Goal: Task Accomplishment & Management: Manage account settings

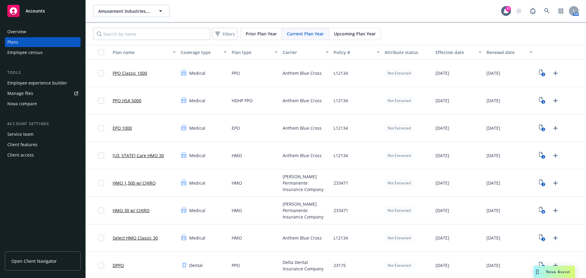
click at [118, 5] on div "Amusement Industries, Inc. Amusement Industries, Inc. 77 AM" at bounding box center [336, 11] width 500 height 22
click at [118, 8] on span "Amusement Industries, Inc." at bounding box center [124, 11] width 53 height 6
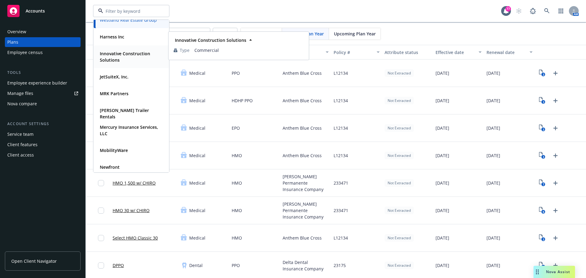
scroll to position [92, 0]
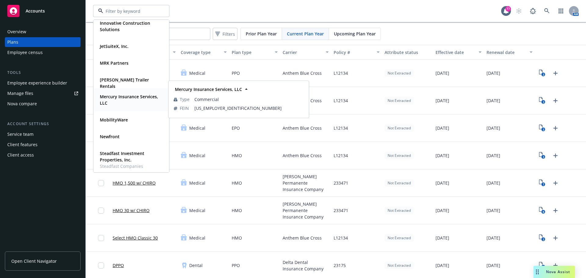
click at [121, 101] on strong "Mercury Insurance Services, LLC" at bounding box center [129, 100] width 58 height 12
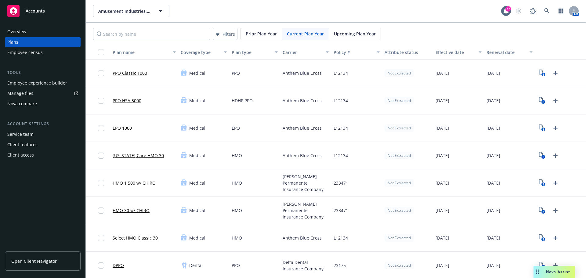
click at [41, 219] on div "Overview Plans Employee census Tools Employee experience builder Manage files N…" at bounding box center [42, 149] width 85 height 258
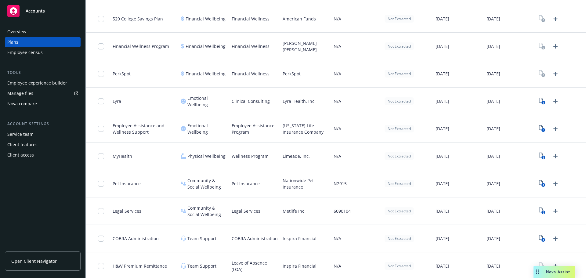
scroll to position [1017, 0]
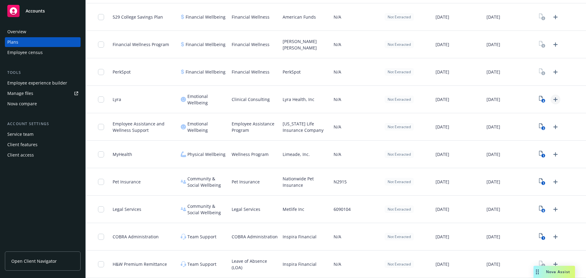
click at [553, 100] on icon "Upload Plan Documents" at bounding box center [555, 99] width 7 height 7
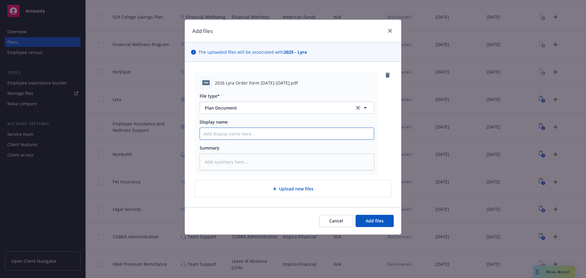
drag, startPoint x: 255, startPoint y: 129, endPoint x: 257, endPoint y: 133, distance: 4.1
click at [256, 131] on input "Display name" at bounding box center [287, 134] width 174 height 12
type textarea "x"
type input "20"
type textarea "x"
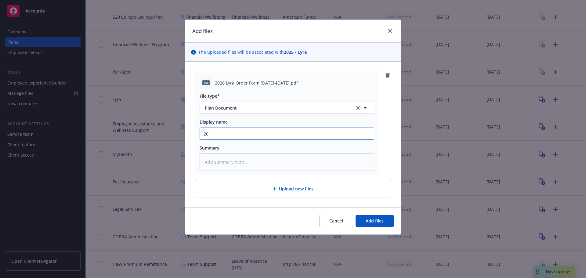
type input "202"
type textarea "x"
type input "2026"
type textarea "x"
type input "2026"
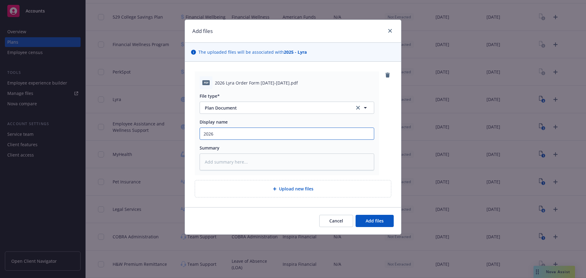
type textarea "x"
type input "2026 :"
type textarea "x"
type input "2026"
type textarea "x"
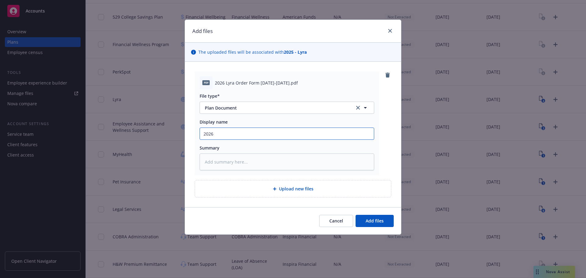
type input "2026 L"
type textarea "x"
type input "2026 Ly"
type textarea "x"
type input "2026 Lyr"
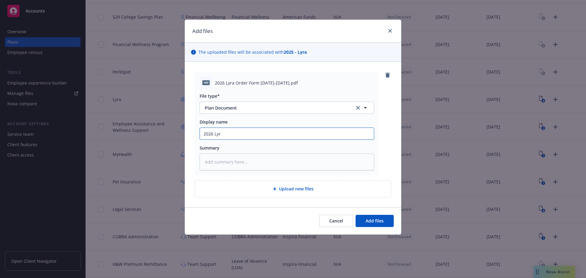
type textarea "x"
type input "2026 Lyra"
type textarea "x"
type input "2026 Lyra"
type textarea "x"
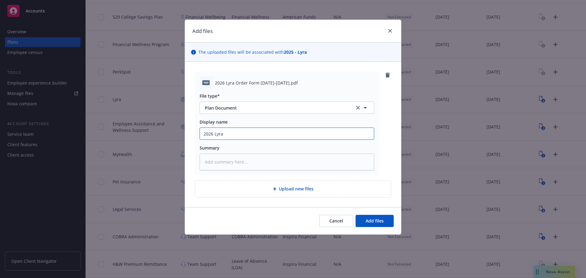
type input "2026 Lyra O"
type textarea "x"
type input "2026 Lyra Or"
type textarea "x"
type input "2026 Lyra Ord"
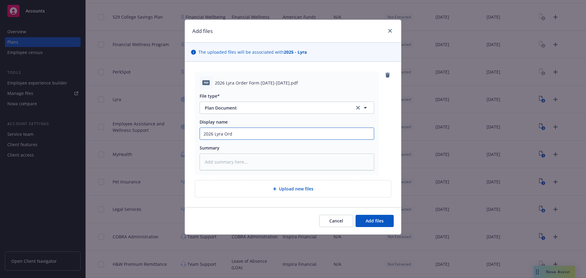
type textarea "x"
type input "2026 [PERSON_NAME]"
type textarea "x"
type input "2026 Lyra Order"
type textarea "x"
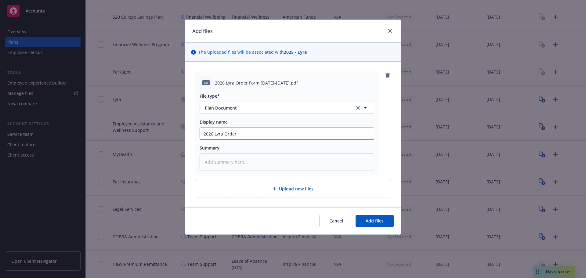
type input "2026 Lyra Order"
type textarea "x"
type input "2026 Lyra Order Fo"
type textarea "x"
type input "2026 Lyra Order For"
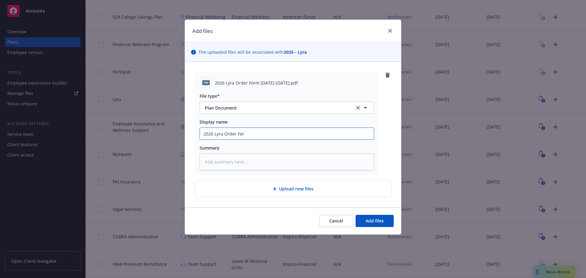
type textarea "x"
type input "2026 Lyra Order Form"
type textarea "x"
type input "2026 Lyra Order Form"
type textarea "x"
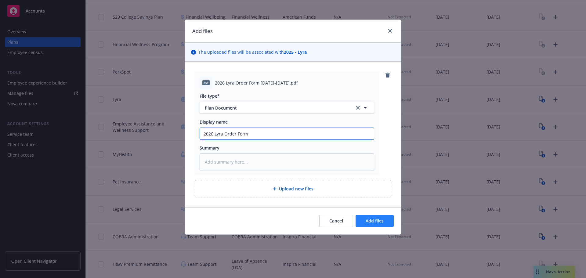
type input "2026 Lyra Order Form"
click at [368, 219] on span "Add files" at bounding box center [374, 221] width 18 height 6
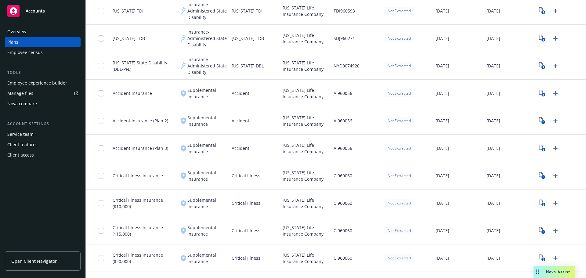
scroll to position [498, 0]
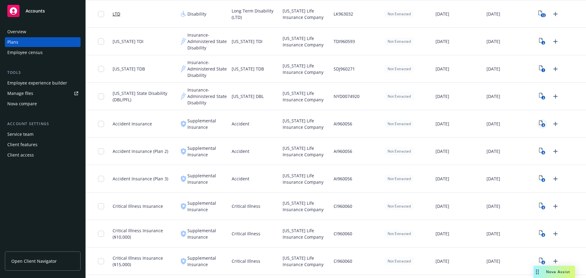
click at [542, 123] on text "6" at bounding box center [543, 125] width 2 height 4
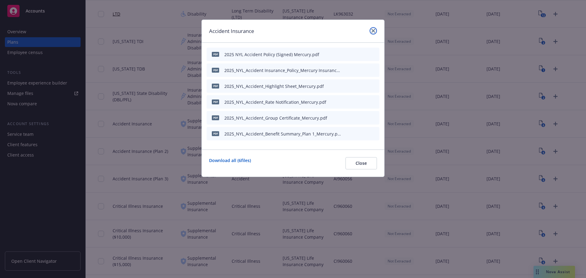
click at [372, 32] on icon "close" at bounding box center [373, 31] width 4 height 4
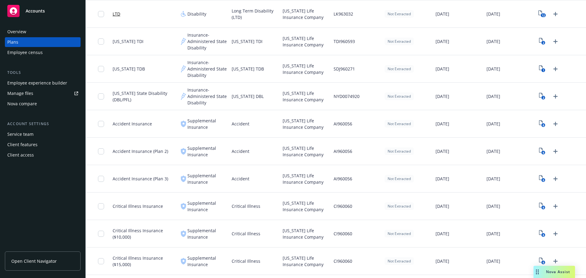
click at [41, 211] on div "Overview Plans Employee census Tools Employee experience builder Manage files N…" at bounding box center [42, 149] width 85 height 258
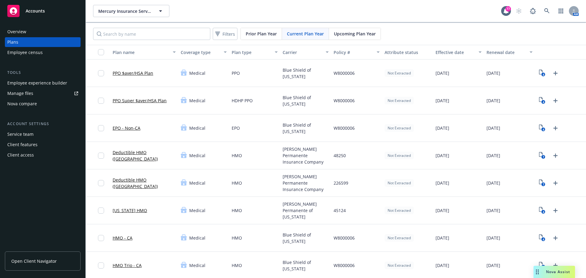
click at [353, 34] on span "Upcoming Plan Year" at bounding box center [355, 34] width 42 height 6
click at [305, 24] on div "Filters Prior Plan Year Current Plan Year Upcoming Plan Year" at bounding box center [336, 34] width 500 height 22
click at [305, 37] on div "Current Plan Year" at bounding box center [305, 34] width 47 height 12
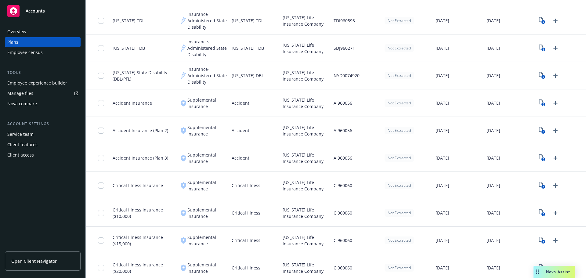
scroll to position [519, 0]
click at [539, 130] on icon "View Plan Documents" at bounding box center [541, 130] width 4 height 5
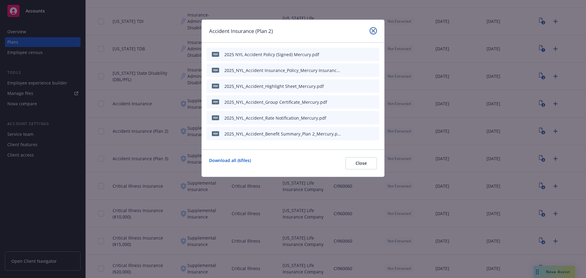
click at [371, 31] on link "close" at bounding box center [372, 30] width 7 height 7
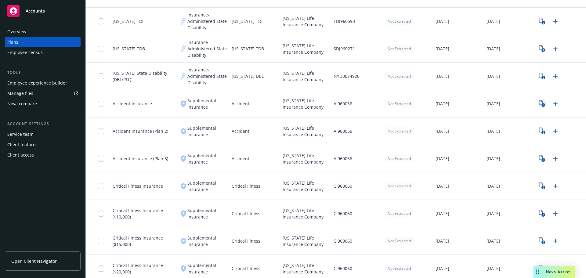
click at [539, 102] on icon "6" at bounding box center [542, 103] width 6 height 7
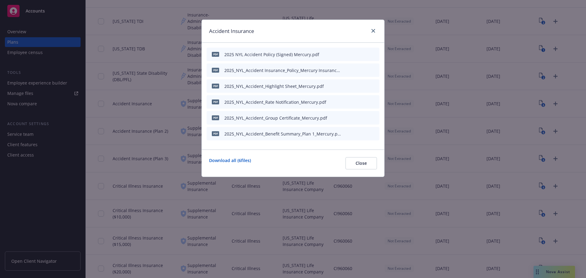
click at [366, 30] on div "Accident Insurance" at bounding box center [293, 31] width 182 height 23
click at [372, 32] on icon "close" at bounding box center [373, 31] width 4 height 4
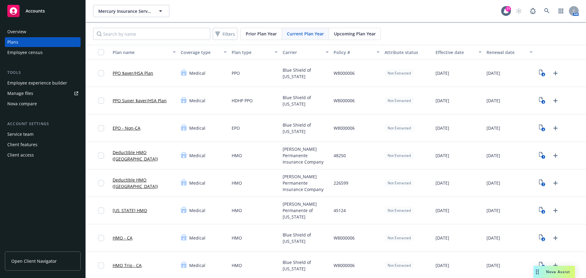
click at [344, 36] on span "Upcoming Plan Year" at bounding box center [355, 34] width 42 height 6
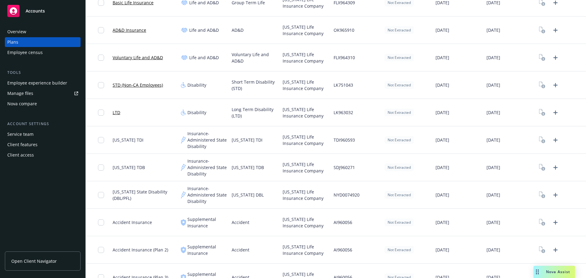
scroll to position [458, 0]
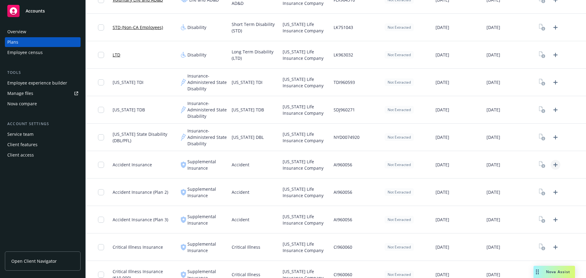
click at [552, 163] on icon "Upload Plan Documents" at bounding box center [555, 164] width 7 height 7
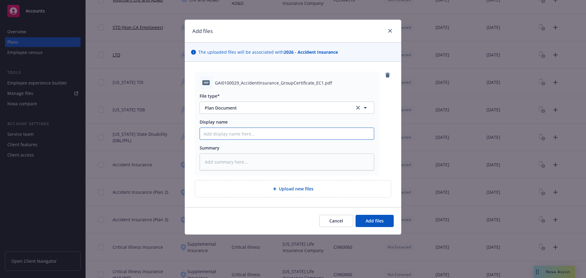
click at [244, 134] on input "Display name" at bounding box center [287, 134] width 174 height 12
type textarea "x"
type input "2"
type textarea "x"
type input "20"
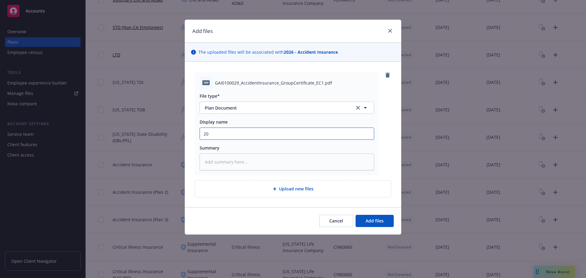
type textarea "x"
type input "202"
type textarea "x"
type input "2026"
type textarea "x"
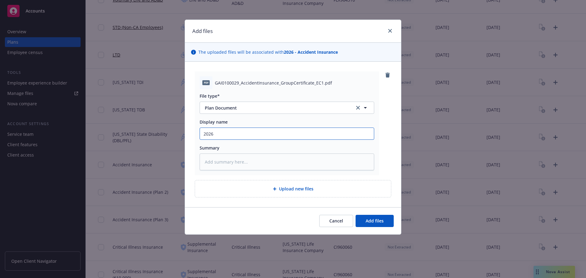
type input "2026"
type textarea "x"
type input "2026 N"
type textarea "x"
type input "2026 [GEOGRAPHIC_DATA]"
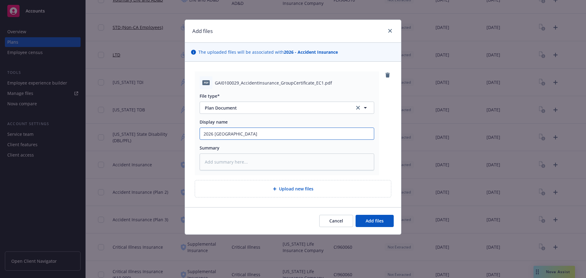
type textarea "x"
type input "2026 NYL"
type textarea "x"
type input "2026 NYL"
type textarea "x"
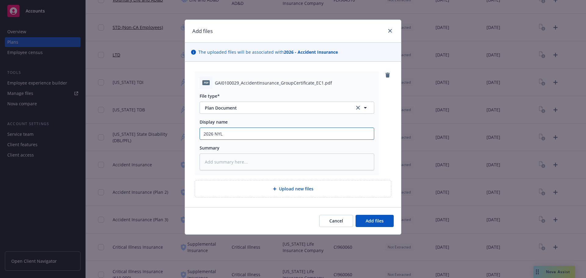
type input "2026 NYL A"
type textarea "x"
type input "2026 NYL Ac"
type textarea "x"
type input "2026 NYL Acc"
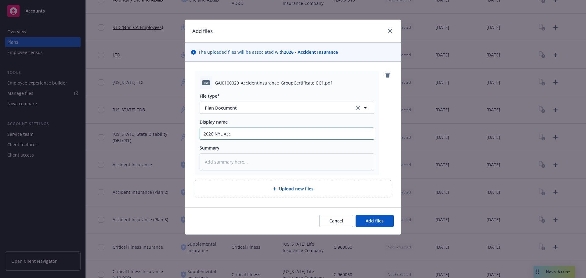
type textarea "x"
type input "2026 NYL Acci"
type textarea "x"
type input "2026 NYL Accie"
type textarea "x"
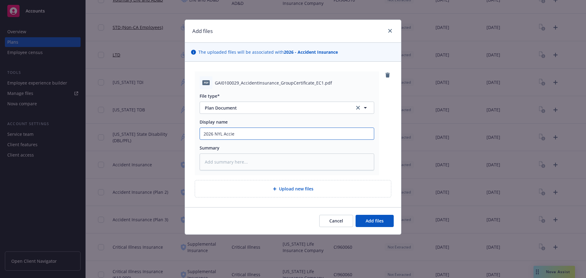
type input "2026 NYL Acci"
type textarea "x"
type input "2026 NYL Accid"
type textarea "x"
type input "2026 NYL Accide"
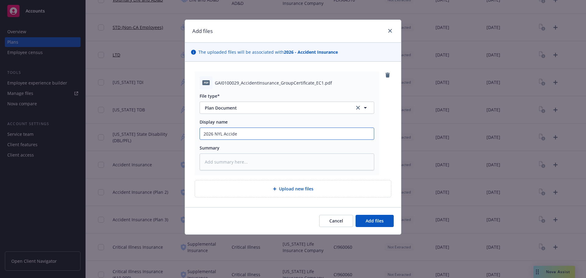
type textarea "x"
type input "2026 NYL Acciden"
type textarea "x"
type input "2026 NYL Accident"
type textarea "x"
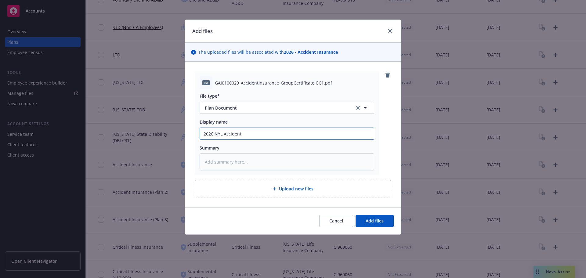
type input "2026 NYL Accident"
type textarea "x"
type input "2026 NYL Accident C"
type textarea "x"
type input "2026 NYL Accident Ce"
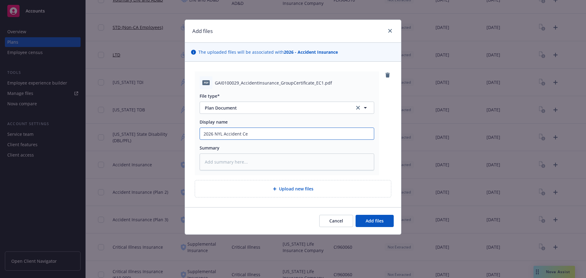
type textarea "x"
type input "2026 NYL Accident Cer"
type textarea "x"
type input "2026 NYL Accident Cert"
type textarea "x"
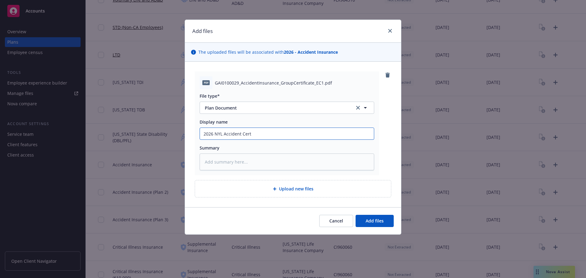
type input "2026 NYL Accident Certi"
type textarea "x"
type input "2026 NYL Accident Certif"
type textarea "x"
type input "2026 NYL Accident Certifi"
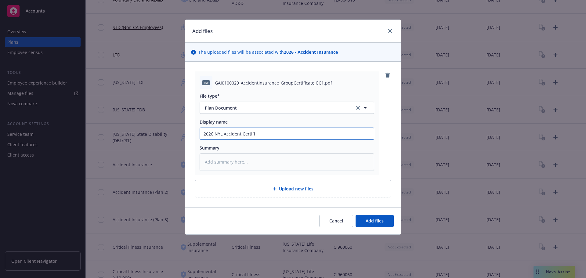
type textarea "x"
type input "2026 NYL Accident Certifica"
type textarea "x"
type input "2026 NYL Accident Certificat"
type textarea "x"
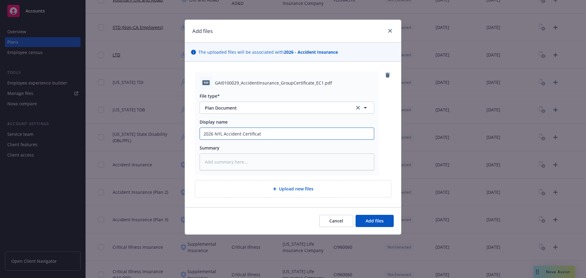
type input "2026 NYL Accident Certificate"
type textarea "x"
type input "2026 NYL Accident Certificate"
type textarea "x"
type input "2026 NYL Accident Certificate M"
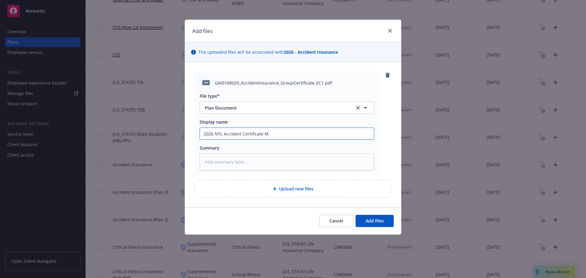
type textarea "x"
type input "2026 NYL Accident Certificate Me"
type textarea "x"
type input "2026 NYL Accident Certificate Mer"
type textarea "x"
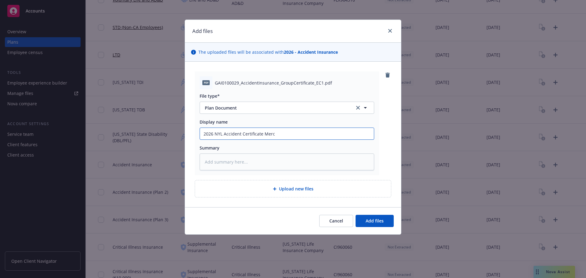
type input "2026 NYL Accident Certificate Mercu"
type textarea "x"
type input "2026 NYL Accident Certificate Mercur"
type textarea "x"
drag, startPoint x: 300, startPoint y: 134, endPoint x: 121, endPoint y: 113, distance: 179.6
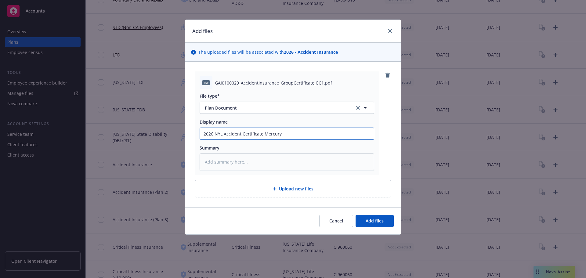
click at [121, 113] on div "Add files The uploaded files will be associated with 2026 - Accident Insurance …" at bounding box center [293, 139] width 586 height 278
type input "2026 NYL Accident Certificate Mercury"
click at [381, 220] on span "Add files" at bounding box center [374, 221] width 18 height 6
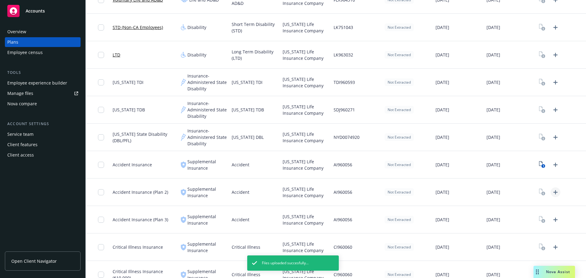
click at [553, 192] on icon "Upload Plan Documents" at bounding box center [555, 192] width 4 height 4
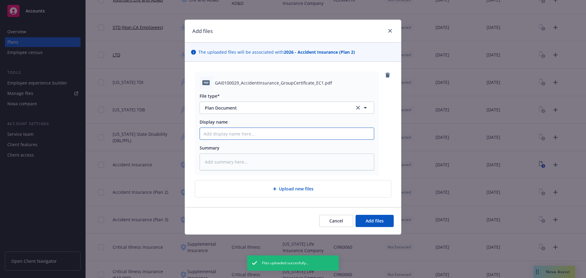
click at [245, 133] on input "Display name" at bounding box center [287, 134] width 174 height 12
paste input "2026 NYL Accident Certificate Mercury"
type textarea "x"
type input "2026 NYL Accident Certificate Mercury"
click at [381, 221] on span "Add files" at bounding box center [374, 221] width 18 height 6
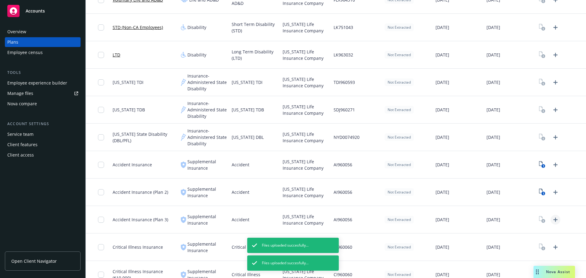
click at [552, 221] on icon "Upload Plan Documents" at bounding box center [555, 219] width 7 height 7
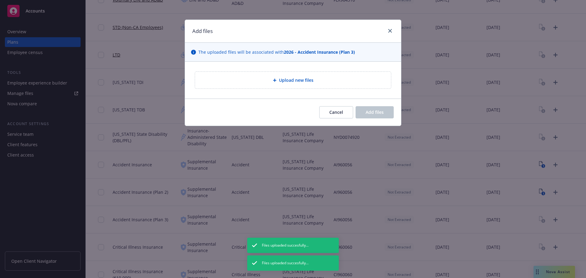
type textarea "x"
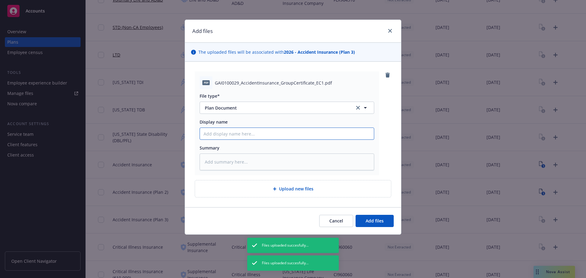
click at [301, 133] on input "Display name" at bounding box center [287, 134] width 174 height 12
paste input "2026 NYL Accident Certificate Mercury"
type input "2026 NYL Accident Certificate Mercury"
type textarea "x"
type input "2026 NYL Accident Certificate Mercury"
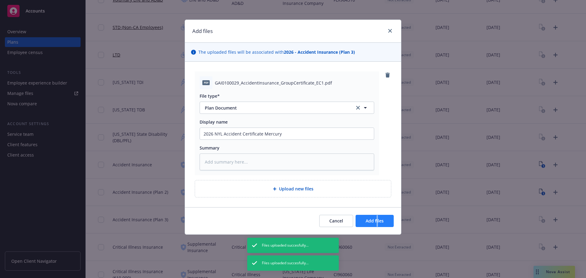
click at [377, 215] on div "Cancel Add files" at bounding box center [293, 220] width 216 height 27
click at [379, 222] on span "Add files" at bounding box center [374, 221] width 18 height 6
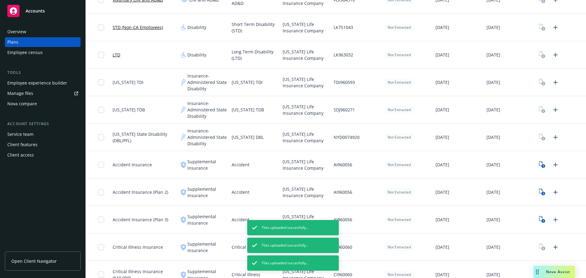
scroll to position [610, 0]
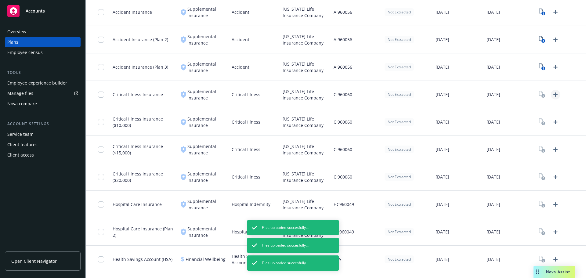
click at [553, 94] on icon "Upload Plan Documents" at bounding box center [555, 94] width 7 height 7
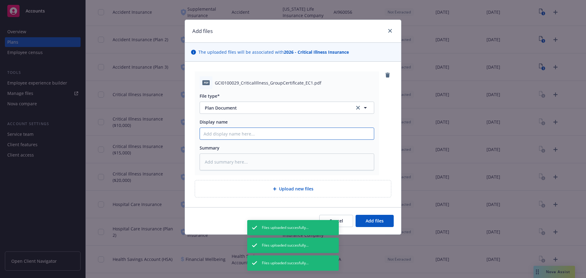
click at [240, 134] on input "Display name" at bounding box center [287, 134] width 174 height 12
paste input "2026 NYL Accident Certificate Mercury"
type textarea "x"
type input "2026 NYL Accident Certificate Mercury"
click at [231, 135] on input "2026 NYL Accident Certificate Mercury" at bounding box center [287, 134] width 174 height 12
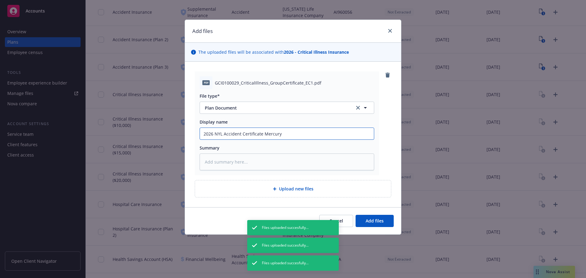
click at [231, 135] on input "2026 NYL Accident Certificate Mercury" at bounding box center [287, 134] width 174 height 12
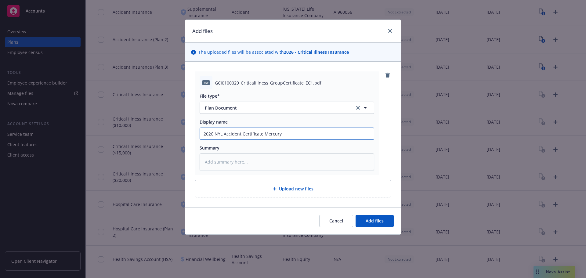
type textarea "x"
type input "2026 NYL CCertificate Mercury"
type textarea "x"
type input "2026 NYL CrCertificate Mercury"
type textarea "x"
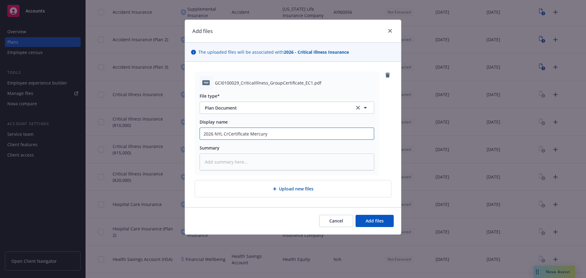
type input "2026 NYL CriCertificate Mercury"
type textarea "x"
type input "2026 NYL CritCertificate Mercury"
type textarea "x"
type input "2026 NYL CritiCertificate Mercury"
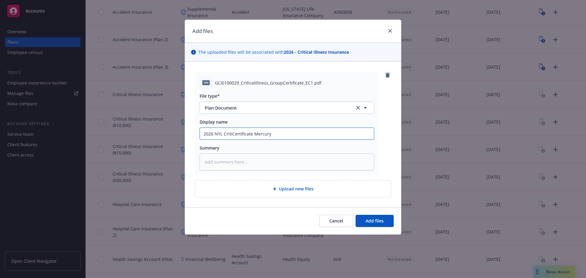
type textarea "x"
type input "2026 NYL CriticCertificate Mercury"
type textarea "x"
type input "2026 NYL CriticaCertificate Mercury"
type textarea "x"
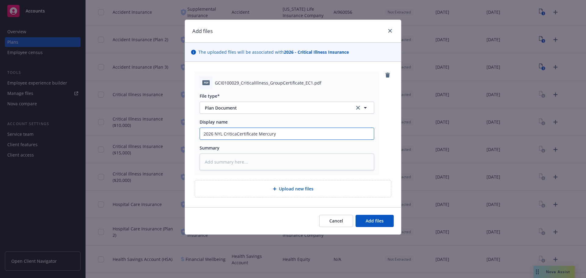
type input "2026 NYL CriticalCertificate Mercury"
type textarea "x"
type input "2026 NYL CriticallCertificate Mercury"
type textarea "x"
type input "2026 NYL CriticalCertificate Mercury"
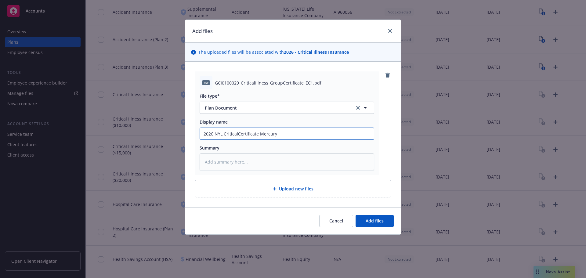
type textarea "x"
type input "2026 NYL Critical Certificate Mercury"
type textarea "x"
type input "2026 NYL Critical ICertificate Mercury"
type textarea "x"
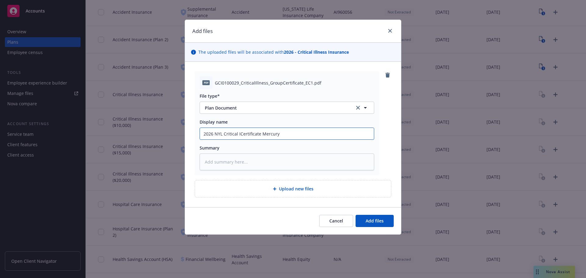
type input "2026 NYL Critical IlCertificate Mercury"
type textarea "x"
type input "2026 NYL Critical IllCertificate Mercury"
type textarea "x"
type input "2026 NYL Critical IllnCertificate Mercury"
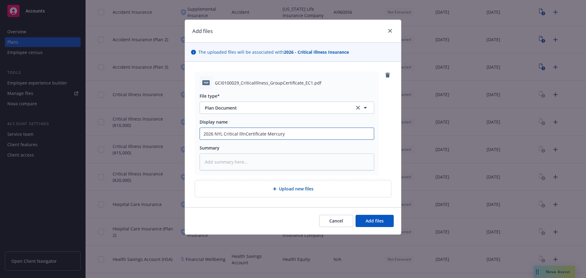
type textarea "x"
type input "2026 NYL Critical IllneCertificate Mercury"
type textarea "x"
type input "2026 NYL Critical IllnesCertificate Mercury"
type textarea "x"
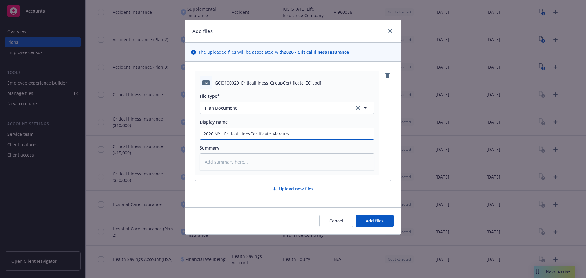
type input "2026 NYL Critical IllnessCertificate Mercury"
type textarea "x"
drag, startPoint x: 294, startPoint y: 135, endPoint x: 155, endPoint y: 144, distance: 139.7
click at [155, 144] on div "Add files The uploaded files will be associated with 2026 - Critical Illness In…" at bounding box center [293, 139] width 586 height 278
type input "2026 NYL Critical Illness Certificate Mercury"
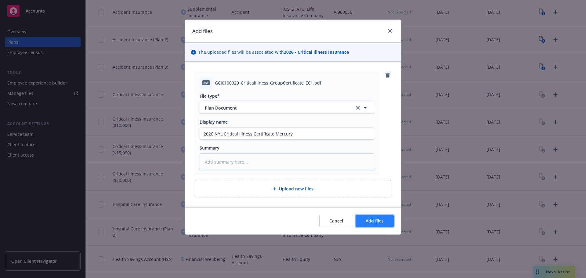
click at [388, 223] on button "Add files" at bounding box center [374, 221] width 38 height 12
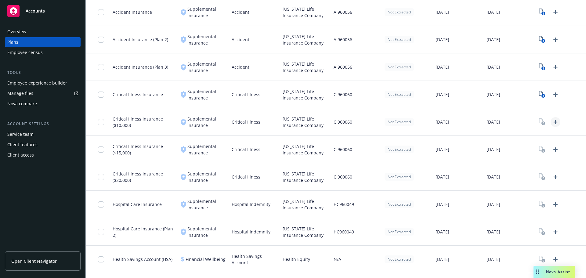
click at [553, 124] on icon "Upload Plan Documents" at bounding box center [555, 122] width 4 height 4
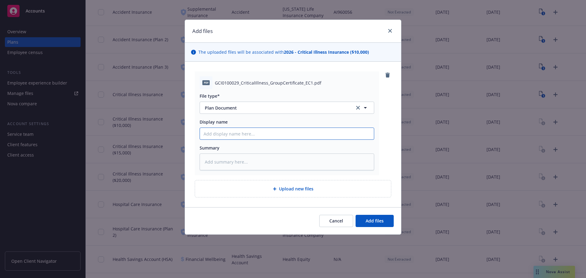
click at [256, 137] on input "Display name" at bounding box center [287, 134] width 174 height 12
paste input "2026 NYL Critical Illness Certificate Mercury"
type textarea "x"
type input "2026 NYL Critical Illness Certificate Mercury"
click at [375, 222] on span "Add files" at bounding box center [374, 221] width 18 height 6
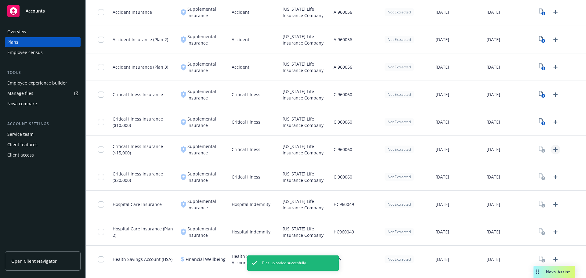
click at [552, 150] on icon "Upload Plan Documents" at bounding box center [555, 149] width 7 height 7
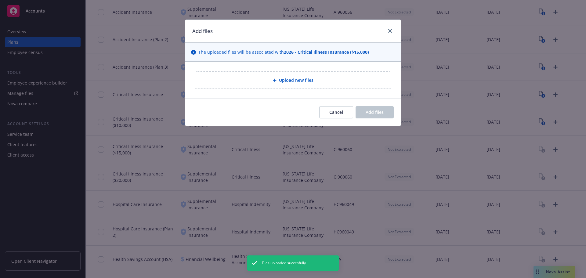
click at [295, 75] on div "Upload new files" at bounding box center [293, 80] width 196 height 17
click at [336, 113] on span "Cancel" at bounding box center [336, 112] width 14 height 6
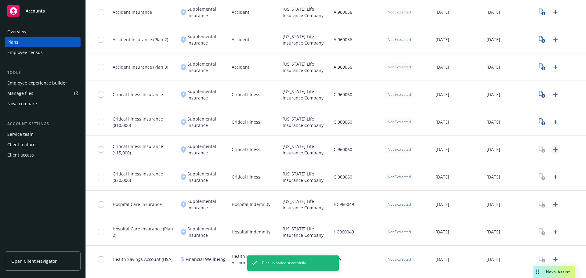
click at [553, 149] on icon "Upload Plan Documents" at bounding box center [555, 149] width 7 height 7
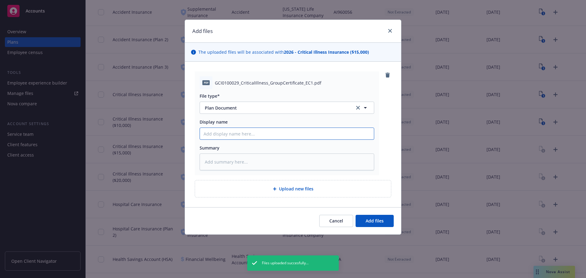
click at [268, 135] on input "Display name" at bounding box center [287, 134] width 174 height 12
paste input "2026 NYL Critical Illness Certificate Mercury"
type textarea "x"
type input "2026 NYL Critical Illness Certificate Mercury"
click at [384, 221] on button "Add files" at bounding box center [374, 221] width 38 height 12
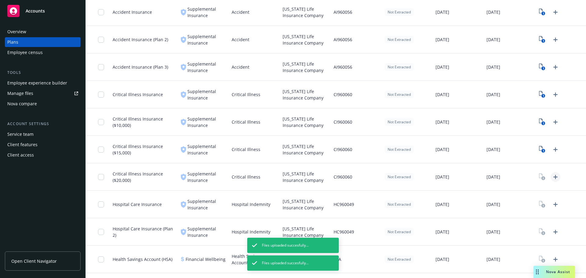
click at [554, 177] on icon "Upload Plan Documents" at bounding box center [555, 176] width 7 height 7
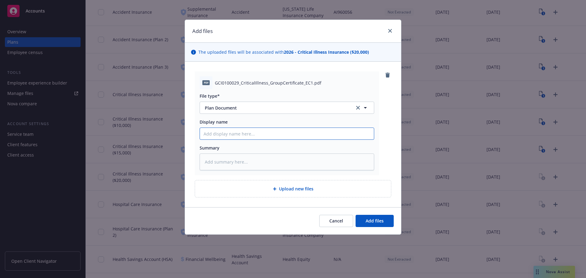
click at [244, 136] on input "Display name" at bounding box center [287, 134] width 174 height 12
paste input "2026 NYL Critical Illness Certificate Mercury"
type textarea "x"
type input "2026 NYL Critical Illness Certificate Mercury"
click at [375, 220] on span "Add files" at bounding box center [374, 221] width 18 height 6
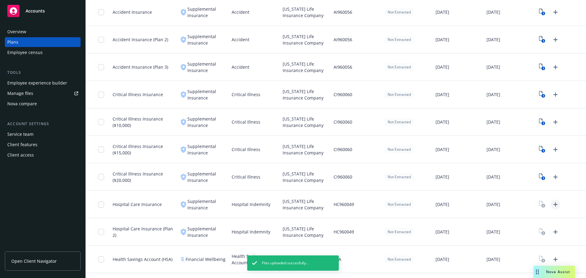
click at [555, 206] on icon "Upload Plan Documents" at bounding box center [555, 204] width 7 height 7
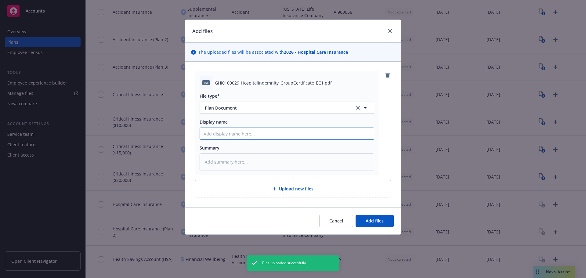
click at [277, 132] on input "Display name" at bounding box center [287, 134] width 174 height 12
paste input "2026 NYL Critical Illness Certificate Mercury"
type textarea "x"
type input "2026 NYL Critical Illness Certificate Mercury"
drag, startPoint x: 249, startPoint y: 134, endPoint x: 221, endPoint y: 136, distance: 28.1
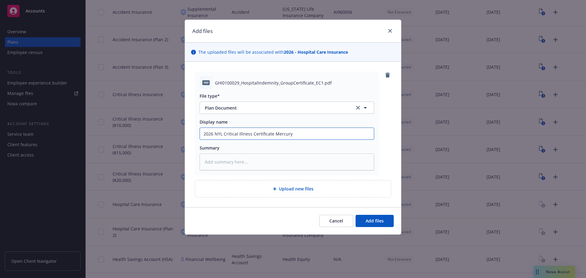
click at [221, 136] on input "2026 NYL Critical Illness Certificate Mercury" at bounding box center [287, 134] width 174 height 12
click at [252, 134] on input "2026 NYL Critical Illness Certificate Mercury" at bounding box center [287, 134] width 174 height 12
drag, startPoint x: 250, startPoint y: 134, endPoint x: 224, endPoint y: 134, distance: 25.6
click at [224, 134] on input "2026 NYL Critical Illness Certificate Mercury" at bounding box center [287, 134] width 174 height 12
type textarea "x"
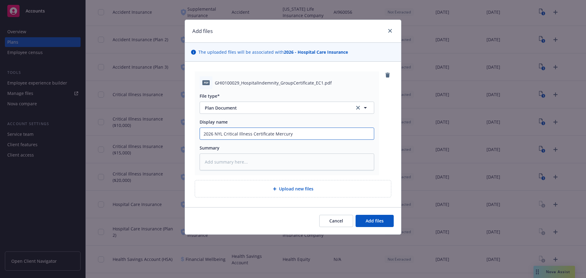
type input "2026 NYL H Certificate Mercury"
type textarea "x"
type input "2026 NYL Ho Certificate Mercury"
type textarea "x"
type input "2026 NYL Hos Certificate Mercury"
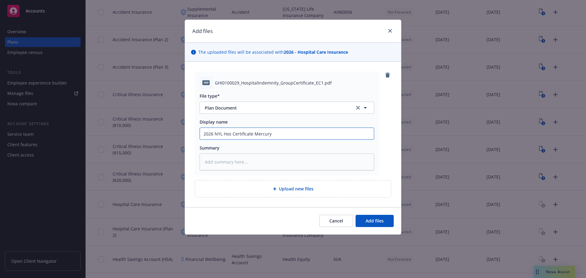
type textarea "x"
type input "2026 NYL Hosp Certificate Mercury"
type textarea "x"
type input "2026 NYL Hospit Certificate Mercury"
type textarea "x"
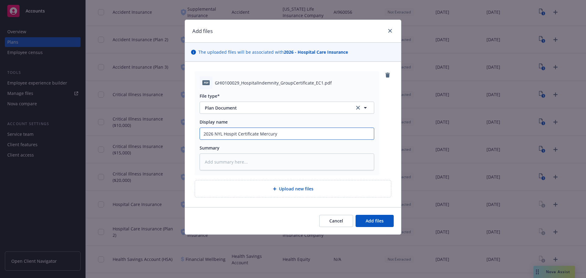
type input "2026 NYL Hospita Certificate Mercury"
type textarea "x"
type input "2026 NYL Hospital Certificate Mercury"
click at [370, 215] on button "Add files" at bounding box center [374, 221] width 38 height 12
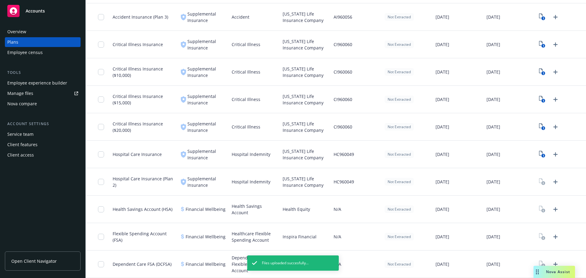
scroll to position [671, 0]
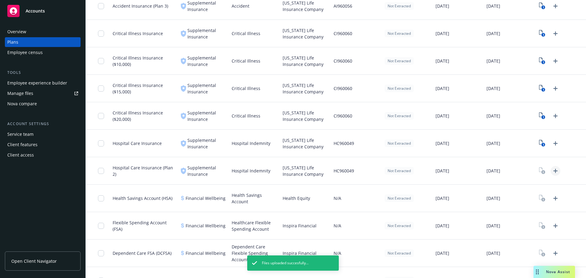
click at [552, 169] on icon "Upload Plan Documents" at bounding box center [555, 170] width 7 height 7
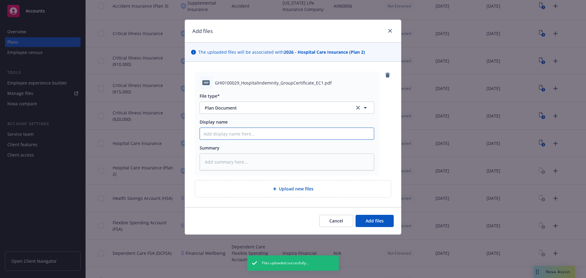
click at [276, 134] on input "Display name" at bounding box center [287, 134] width 174 height 12
paste input "2026 NYL Critical Illness Certificate Mercury"
type textarea "x"
type input "2026 NYL Critical Illness Certificate Mercury"
drag, startPoint x: 251, startPoint y: 136, endPoint x: 222, endPoint y: 135, distance: 29.0
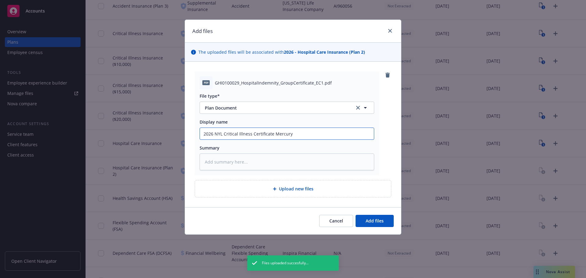
click at [222, 135] on input "2026 NYL Critical Illness Certificate Mercury" at bounding box center [287, 134] width 174 height 12
type textarea "x"
type input "2026 NYL Certificate Mercury"
type textarea "x"
type input "2026 NYL HCertificate Mercury"
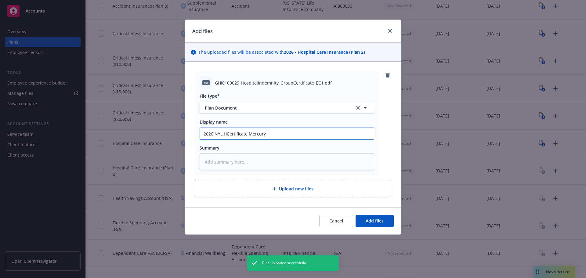
type textarea "x"
type input "2026 NYL HoCertificate Mercury"
type textarea "x"
type input "2026 NYL HosCertificate Mercury"
type textarea "x"
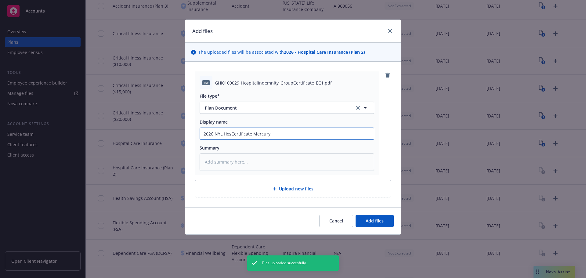
type input "2026 NYL HospCertificate Mercury"
type textarea "x"
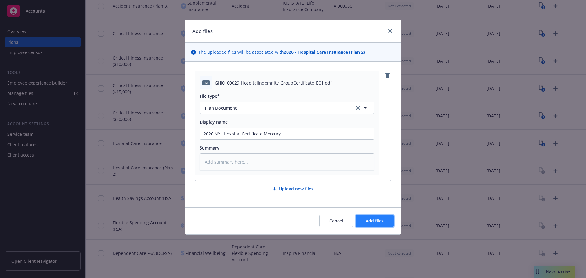
click at [376, 223] on span "Add files" at bounding box center [374, 221] width 18 height 6
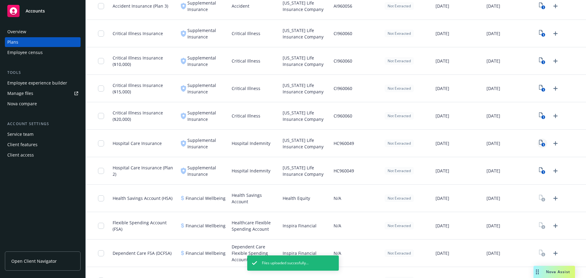
click at [539, 143] on icon "1" at bounding box center [542, 143] width 6 height 7
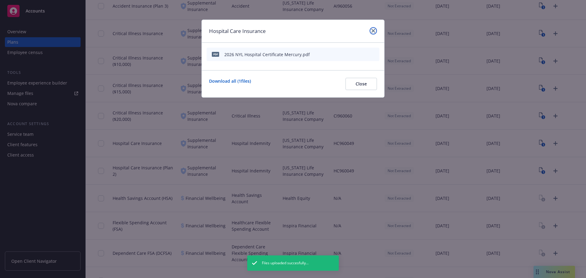
click at [376, 31] on link "close" at bounding box center [372, 30] width 7 height 7
